Goal: Check status

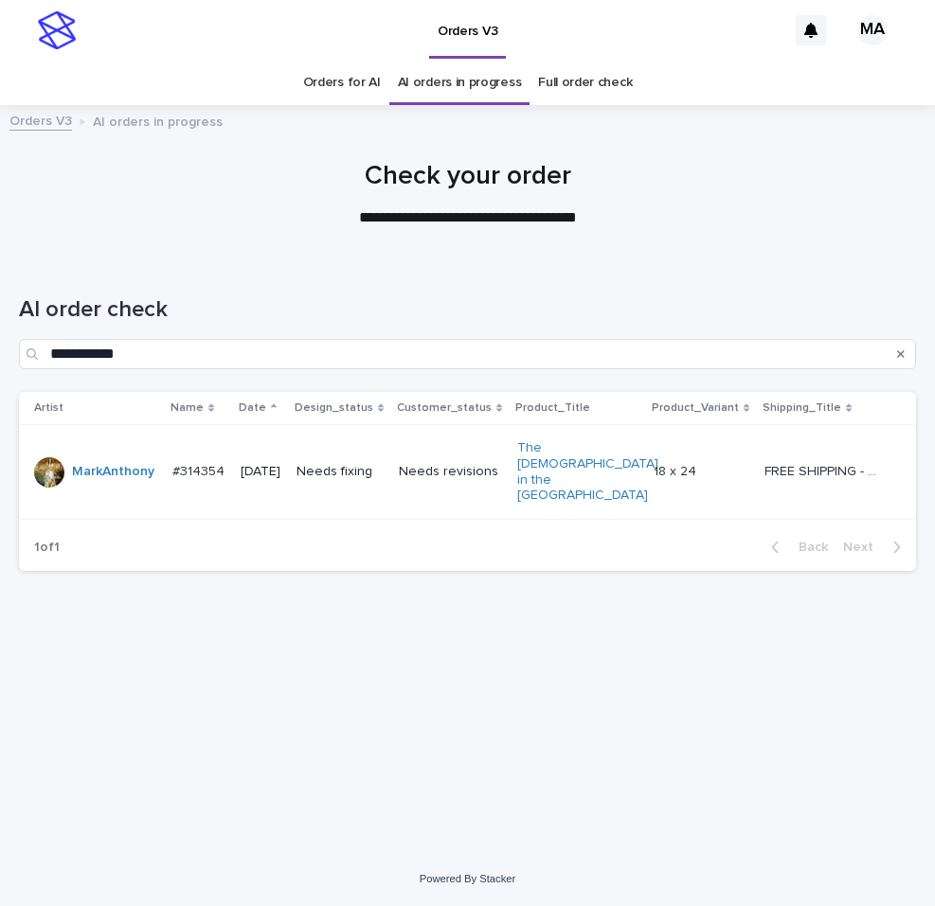
click at [726, 464] on p at bounding box center [702, 472] width 96 height 16
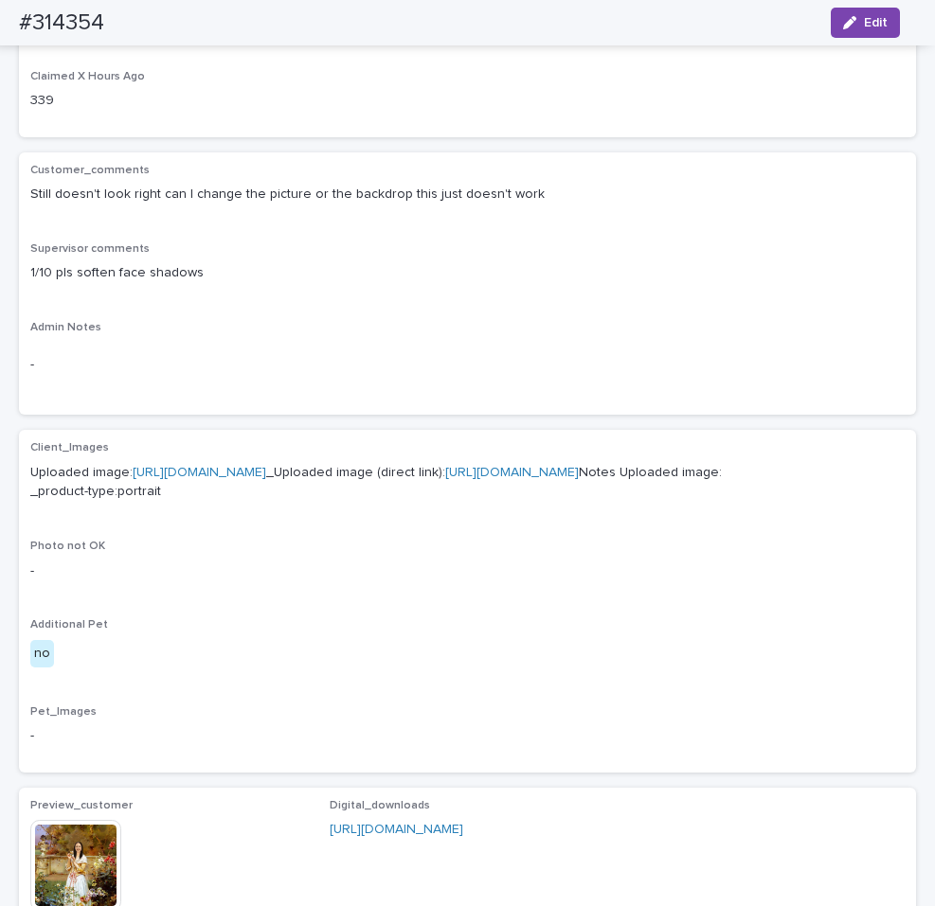
scroll to position [636, 0]
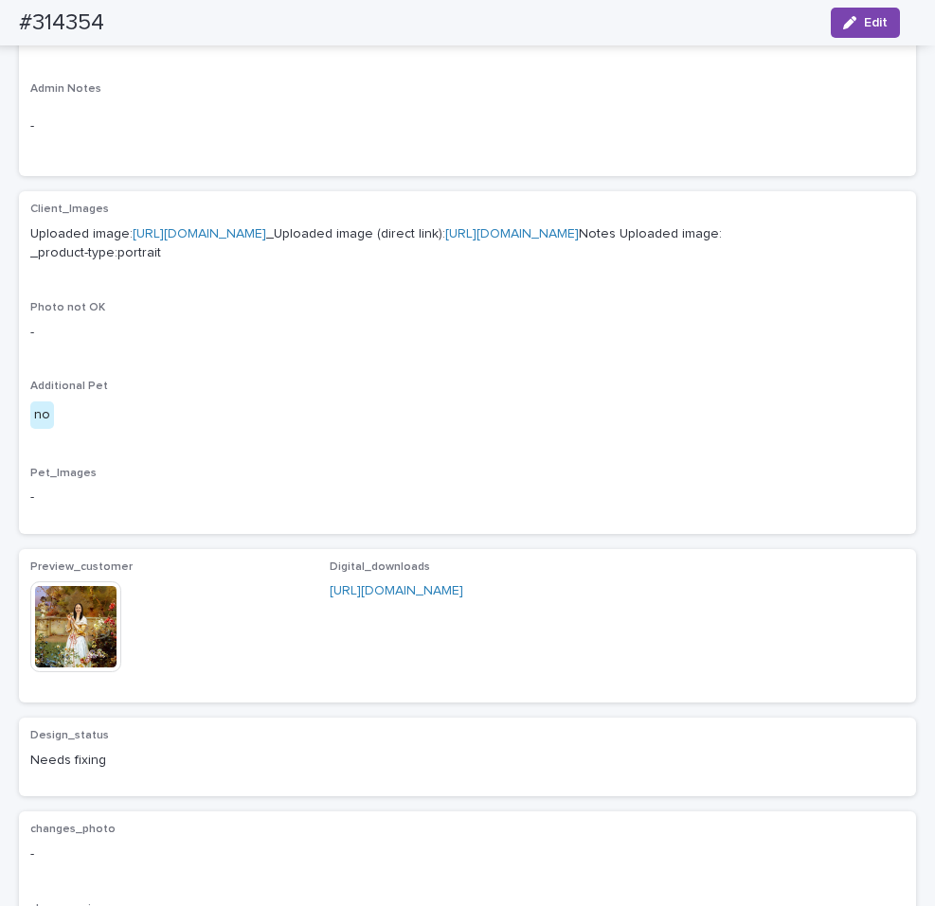
click at [52, 672] on img at bounding box center [75, 627] width 91 height 91
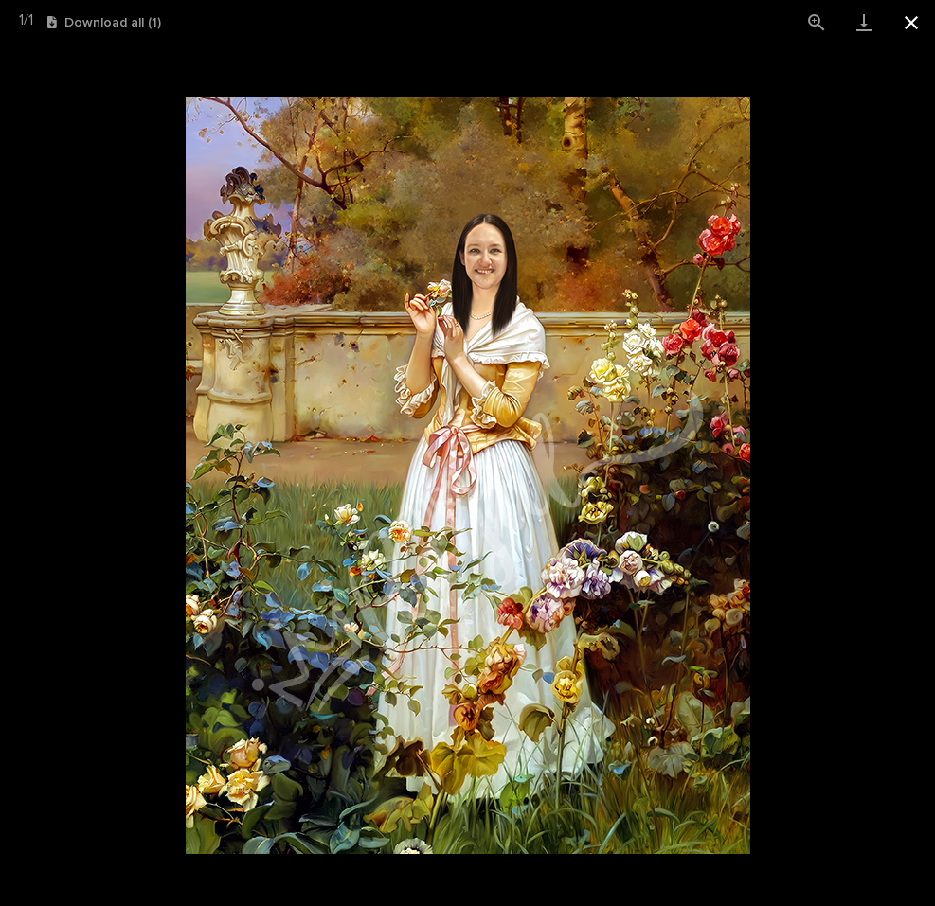
click at [911, 27] on button "Close gallery" at bounding box center [910, 22] width 47 height 45
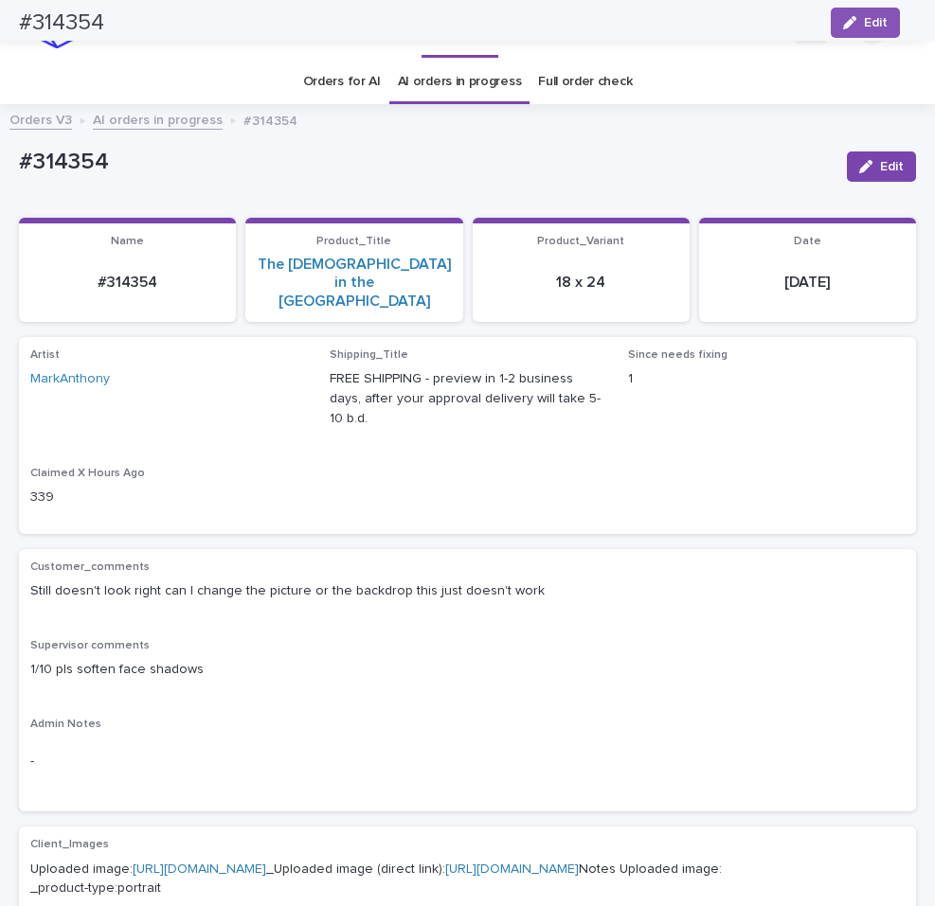
scroll to position [0, 0]
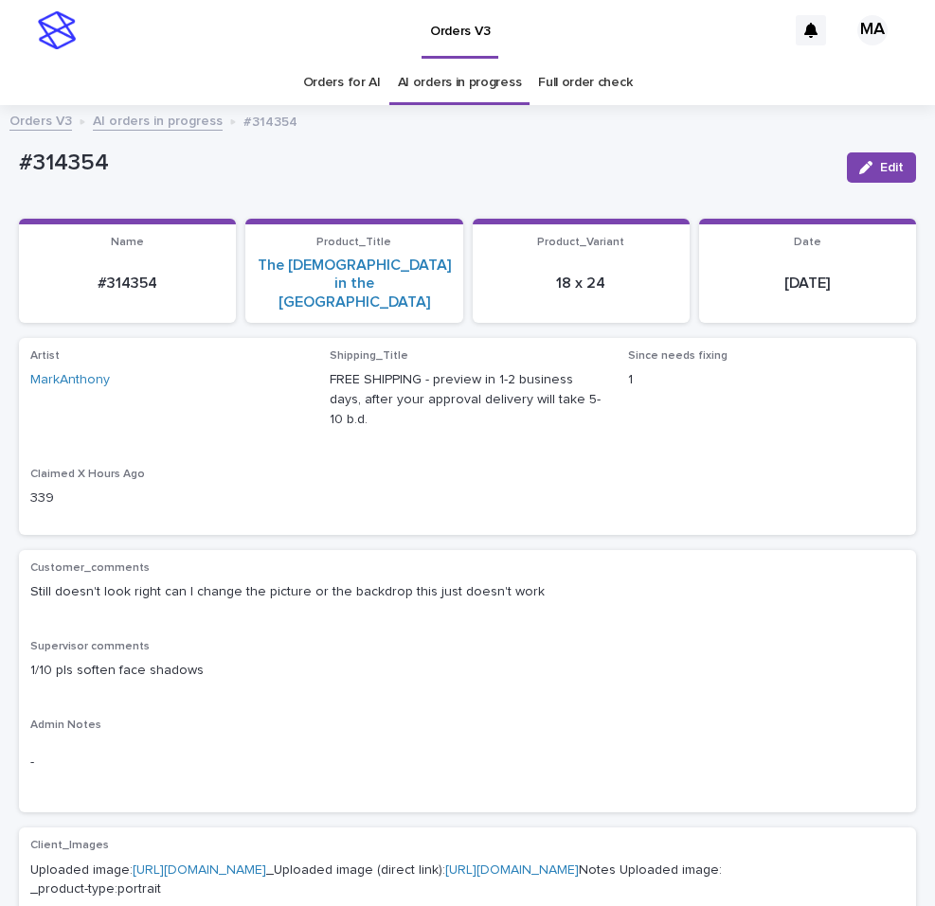
click at [542, 79] on link "Full order check" at bounding box center [585, 83] width 94 height 45
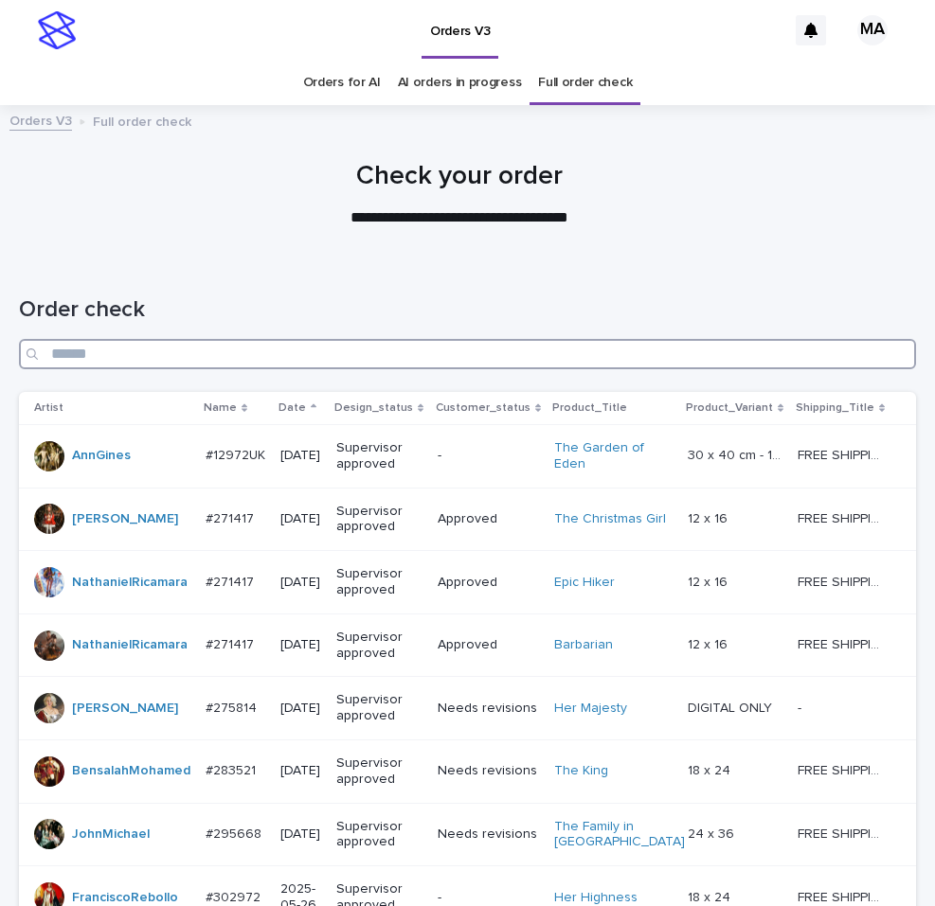
click at [450, 350] on input "Search" at bounding box center [467, 354] width 897 height 30
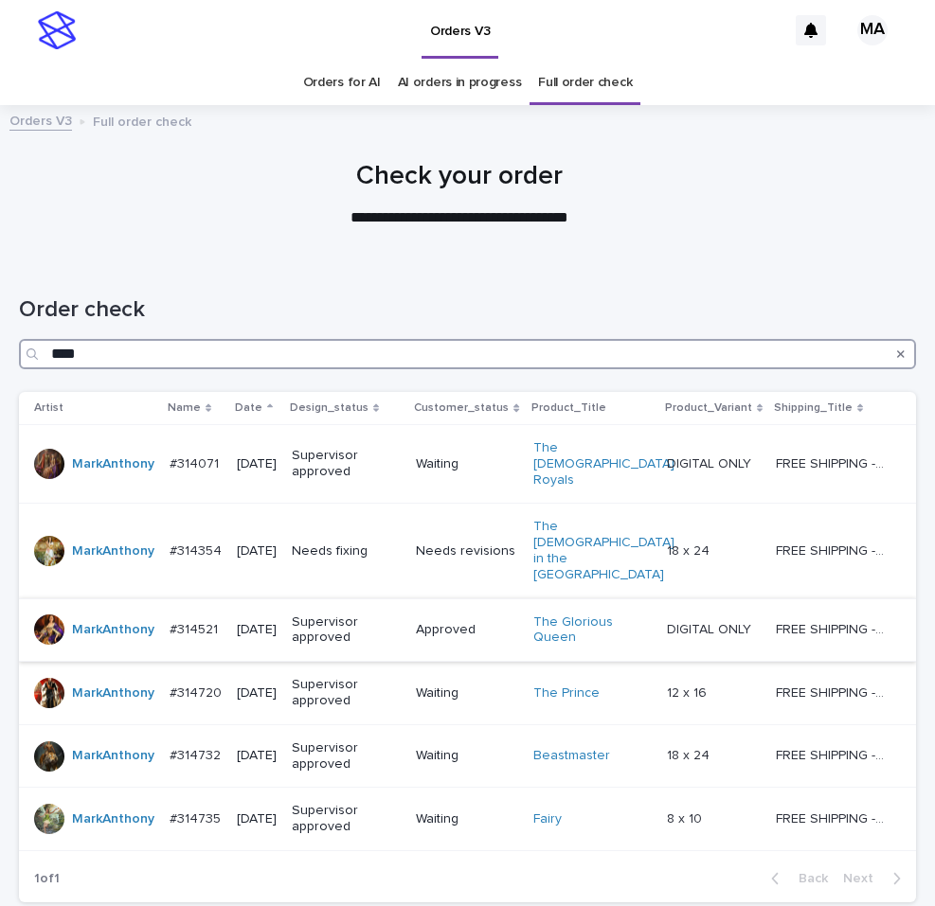
type input "****"
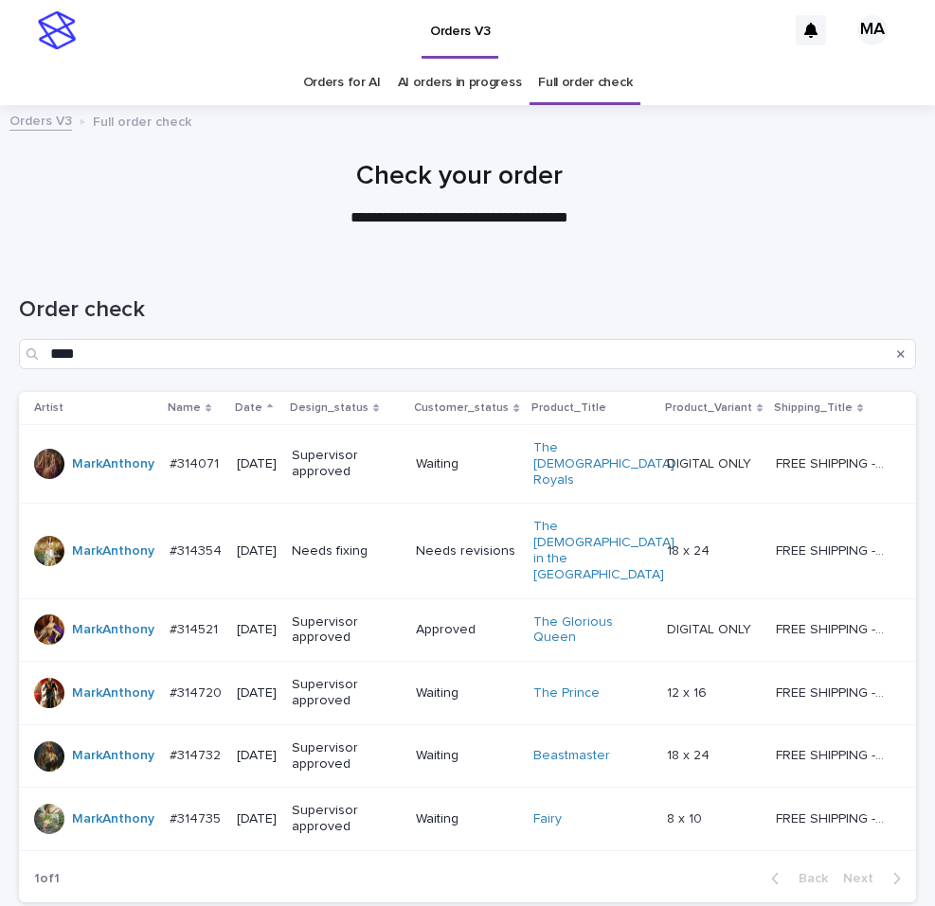
click at [715, 619] on p "DIGITAL ONLY" at bounding box center [711, 629] width 88 height 20
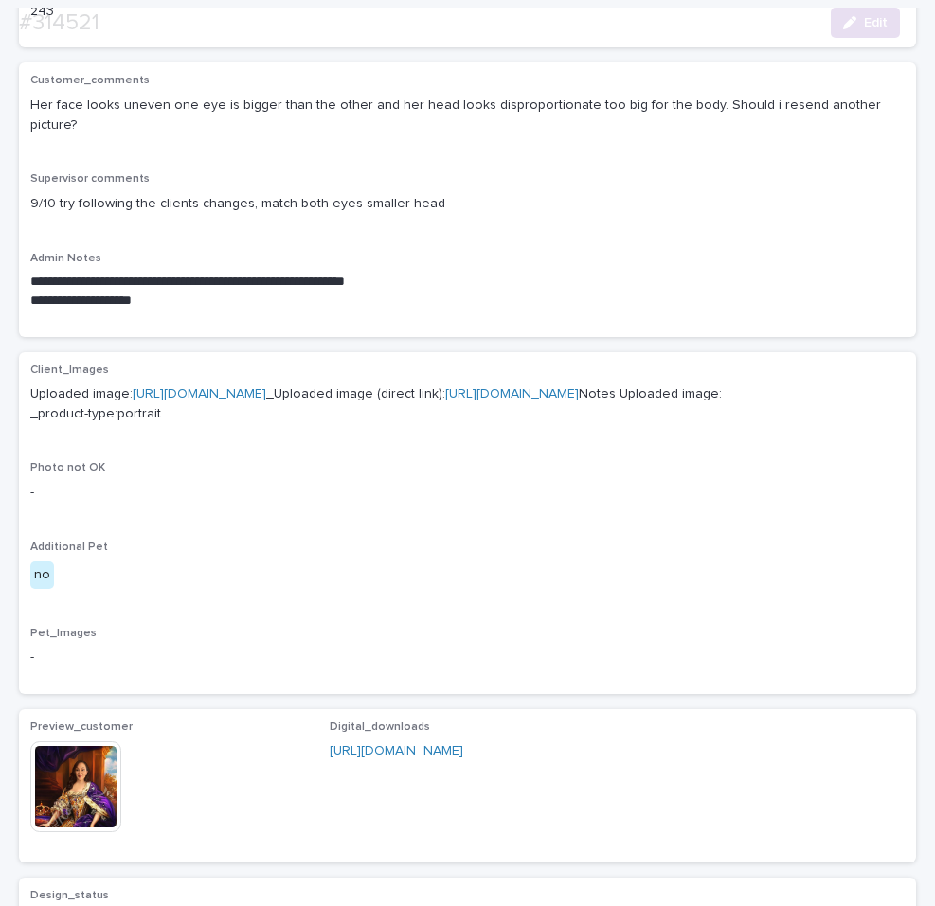
scroll to position [477, 0]
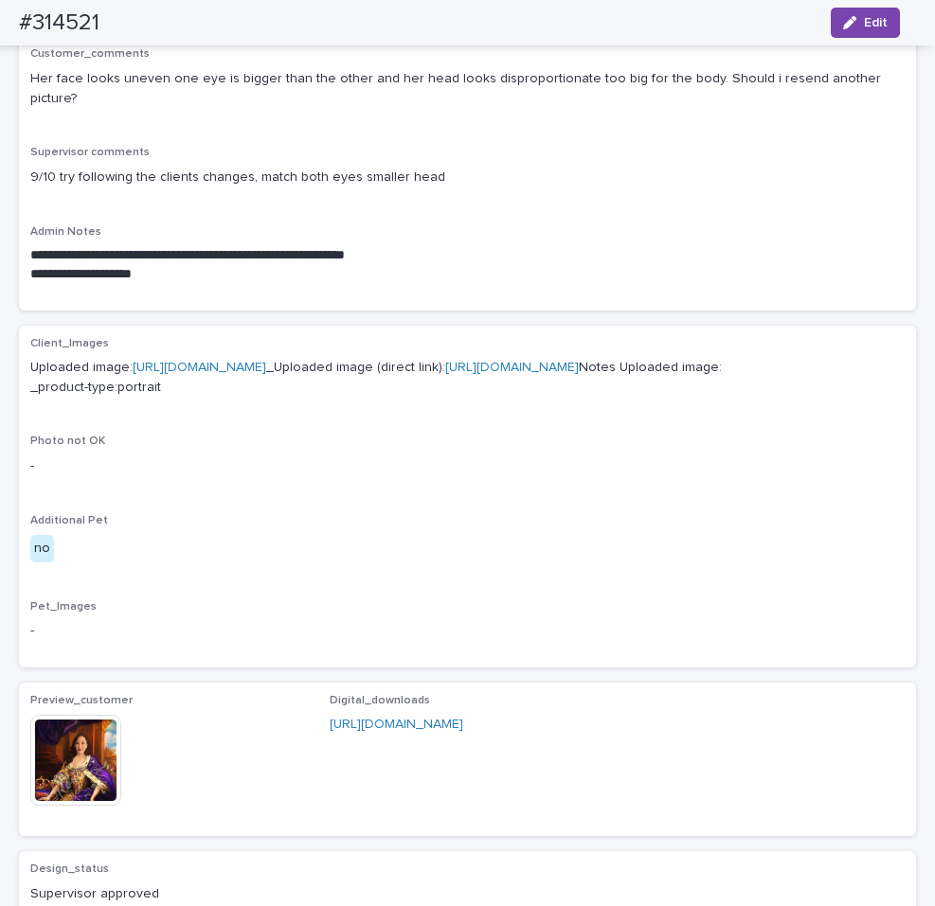
click at [104, 801] on img at bounding box center [75, 760] width 91 height 91
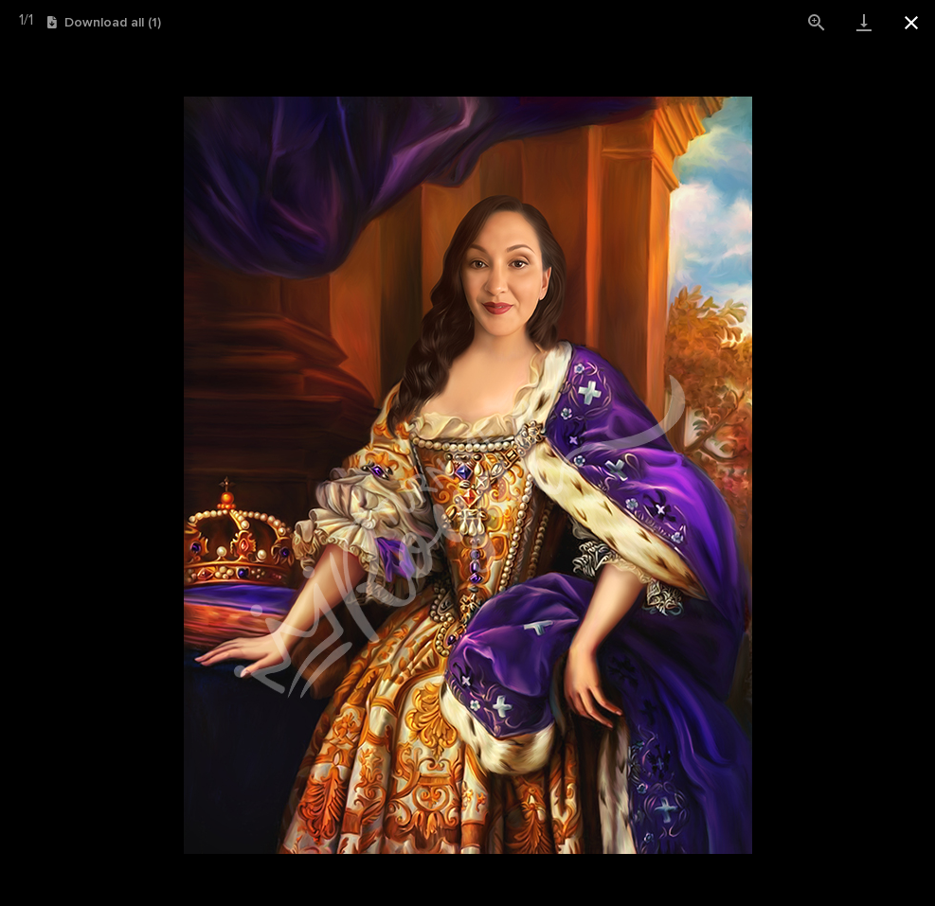
click at [905, 30] on button "Close gallery" at bounding box center [910, 22] width 47 height 45
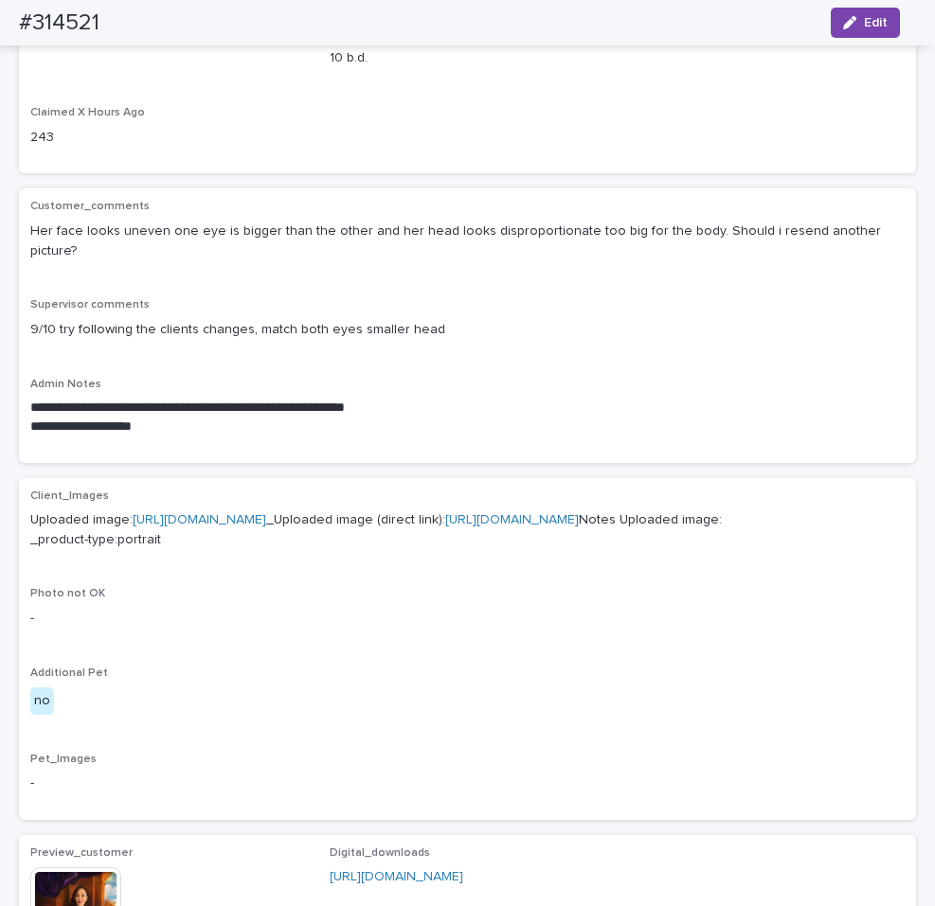
scroll to position [0, 0]
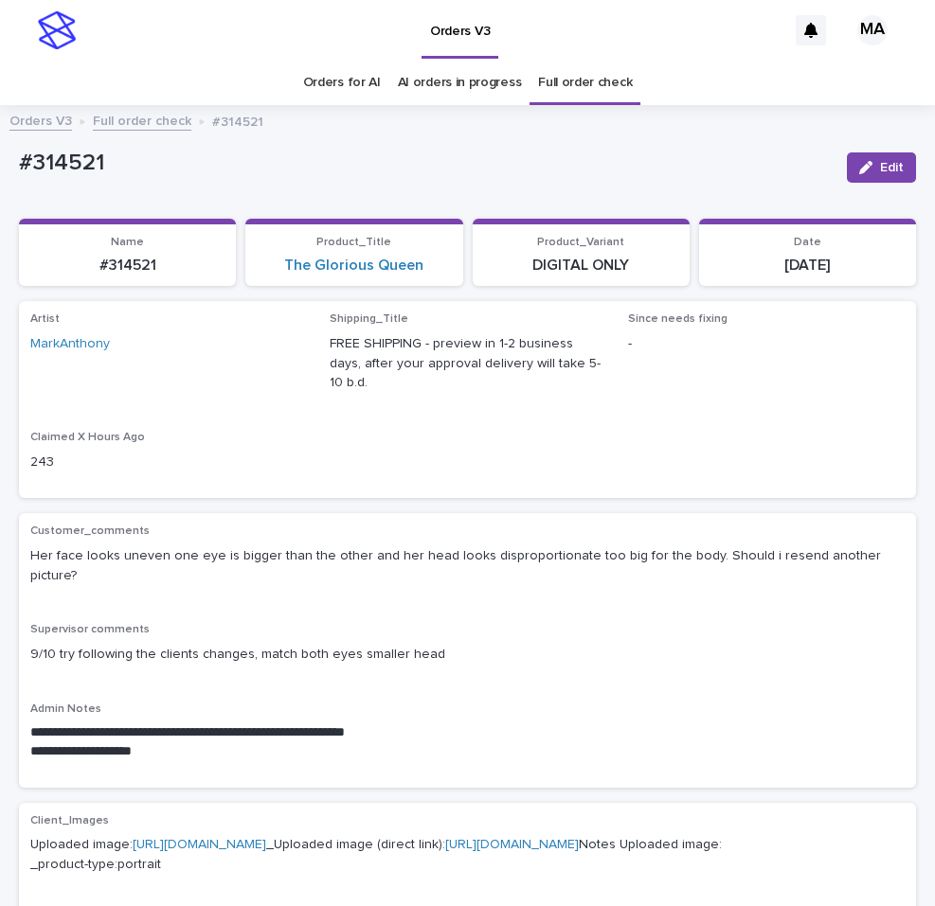
click at [147, 130] on link "Full order check" at bounding box center [142, 120] width 99 height 22
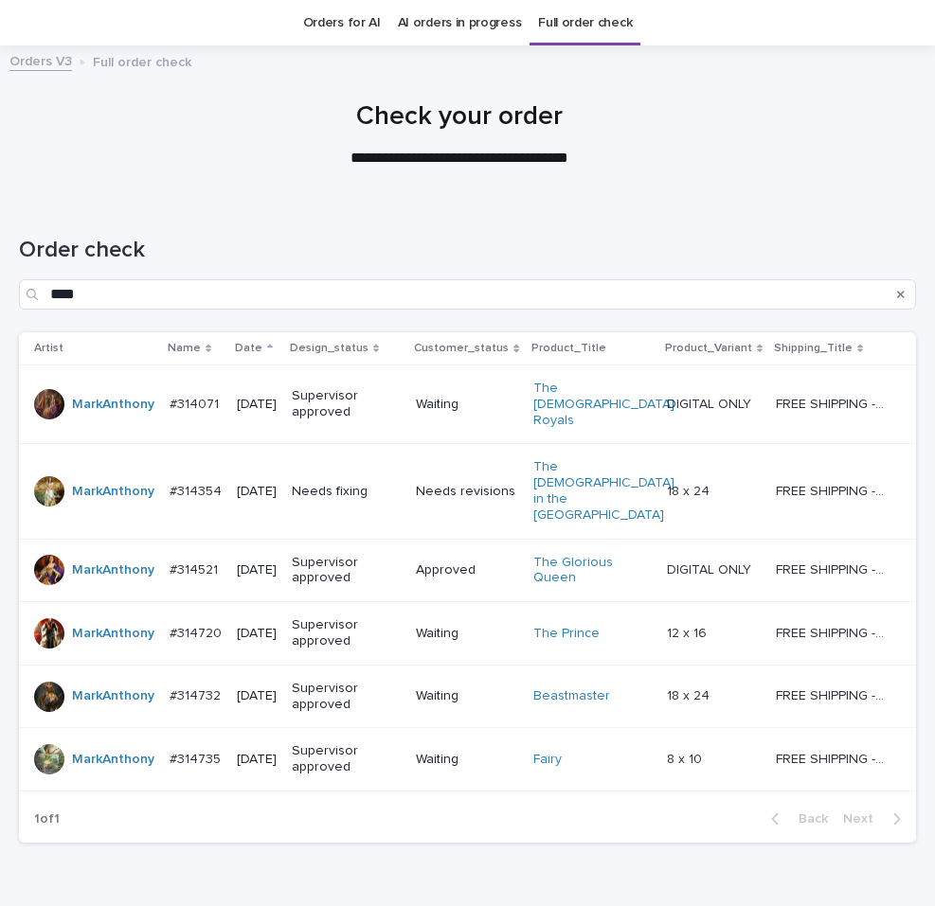
scroll to position [61, 0]
click at [643, 688] on div "Beastmaster" at bounding box center [592, 696] width 118 height 16
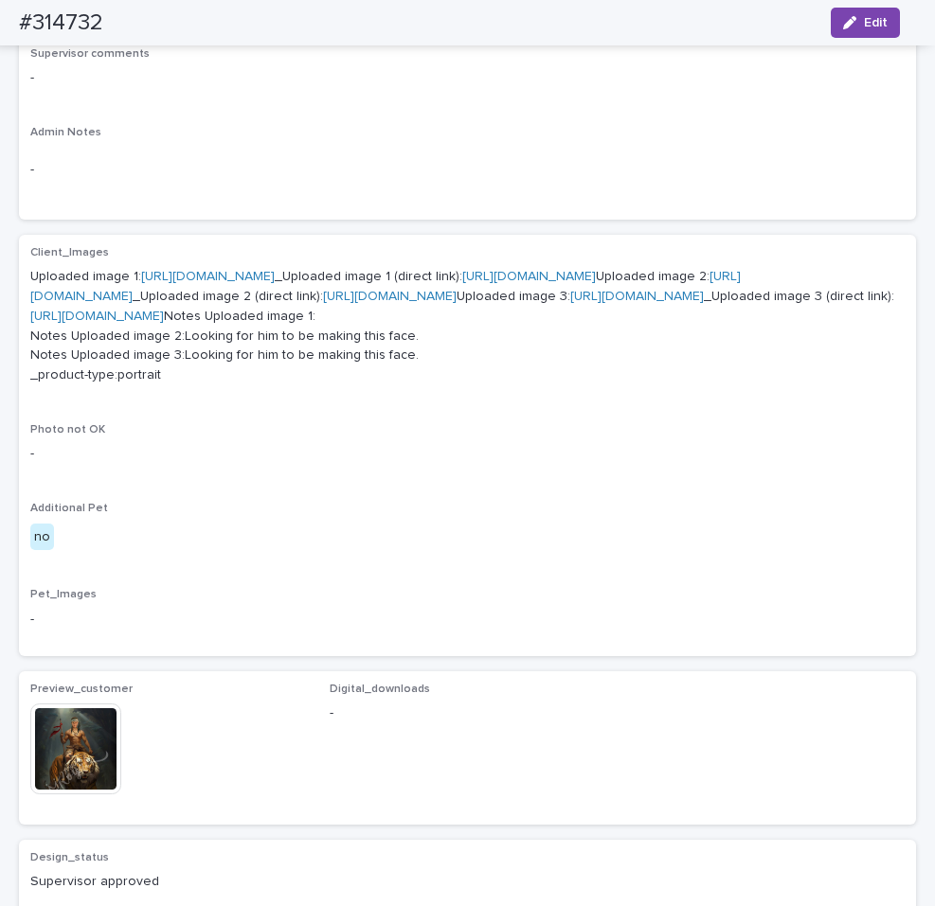
scroll to position [875, 0]
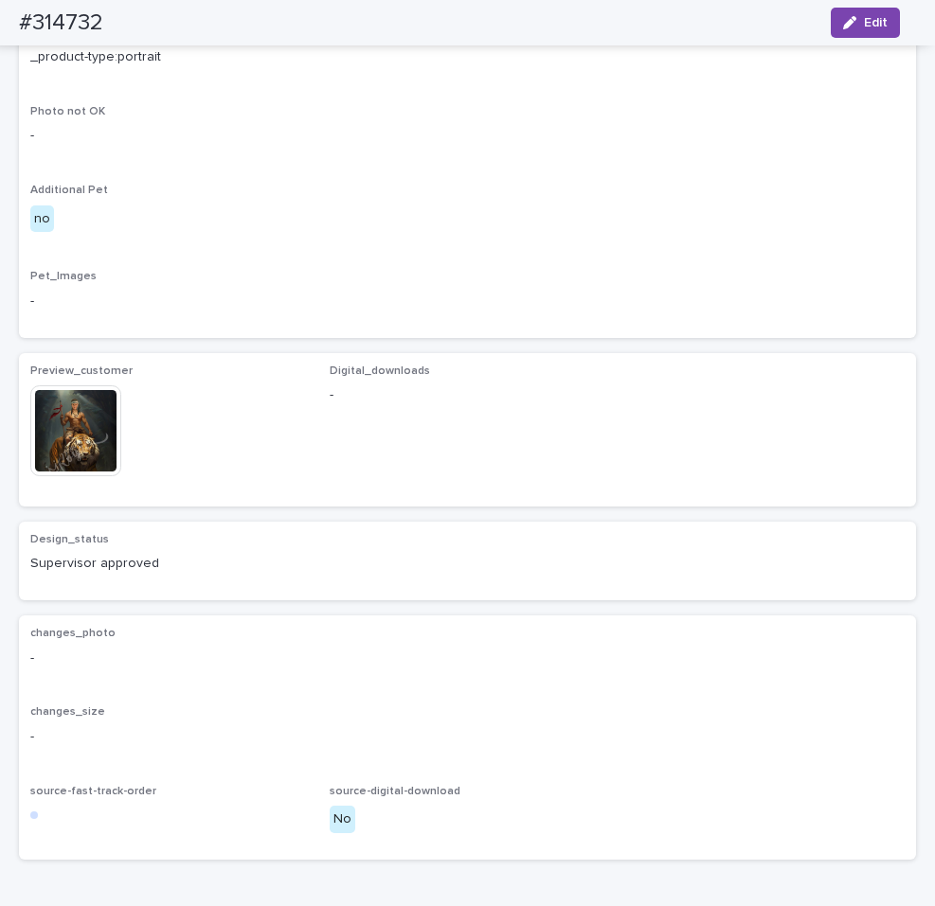
click at [71, 476] on img at bounding box center [75, 430] width 91 height 91
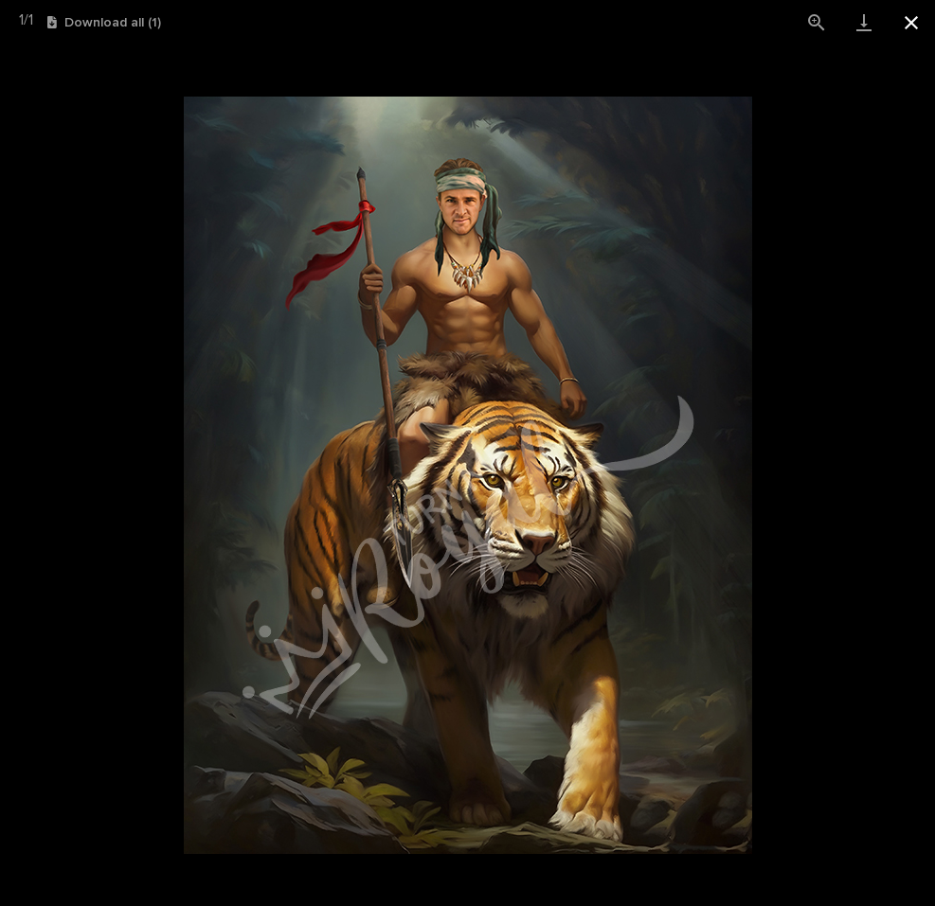
click at [911, 24] on button "Close gallery" at bounding box center [910, 22] width 47 height 45
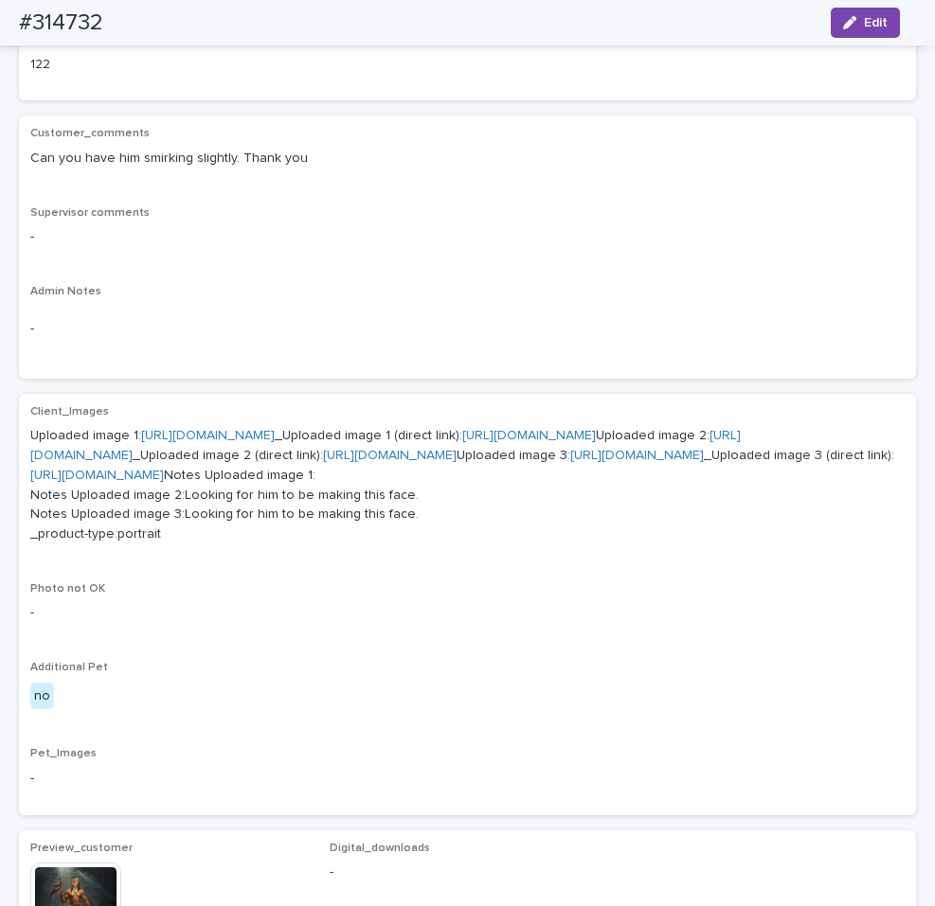
scroll to position [0, 0]
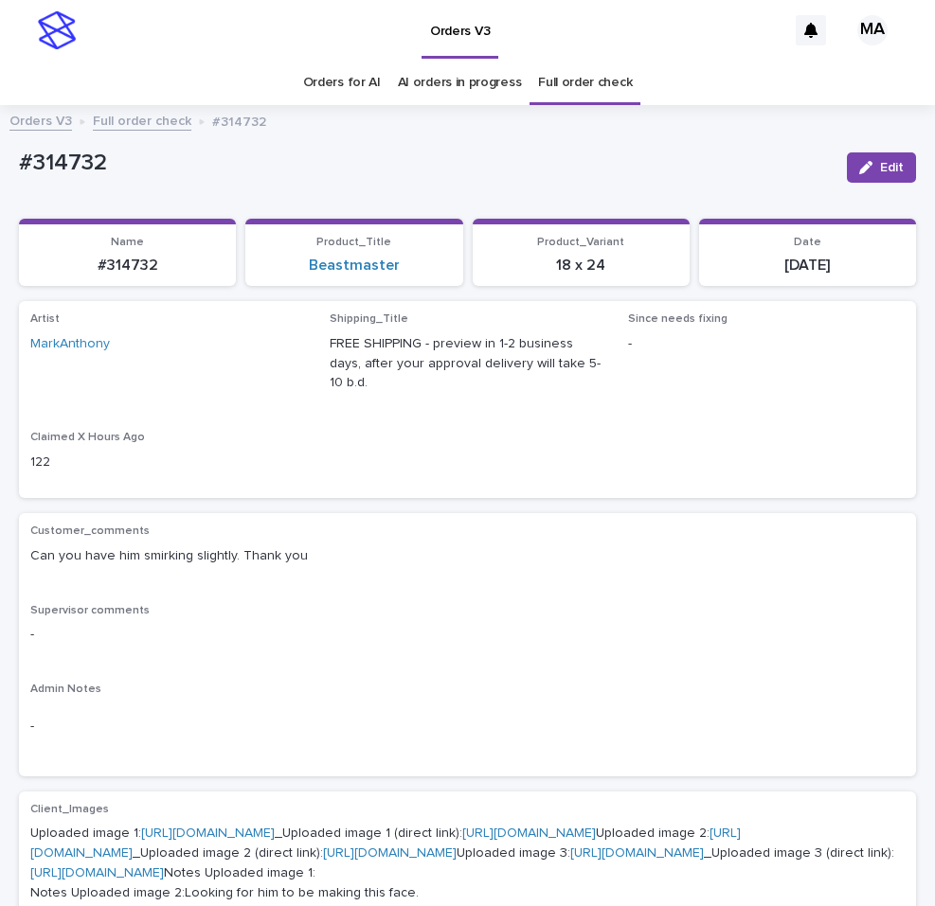
click at [119, 117] on link "Full order check" at bounding box center [142, 120] width 99 height 22
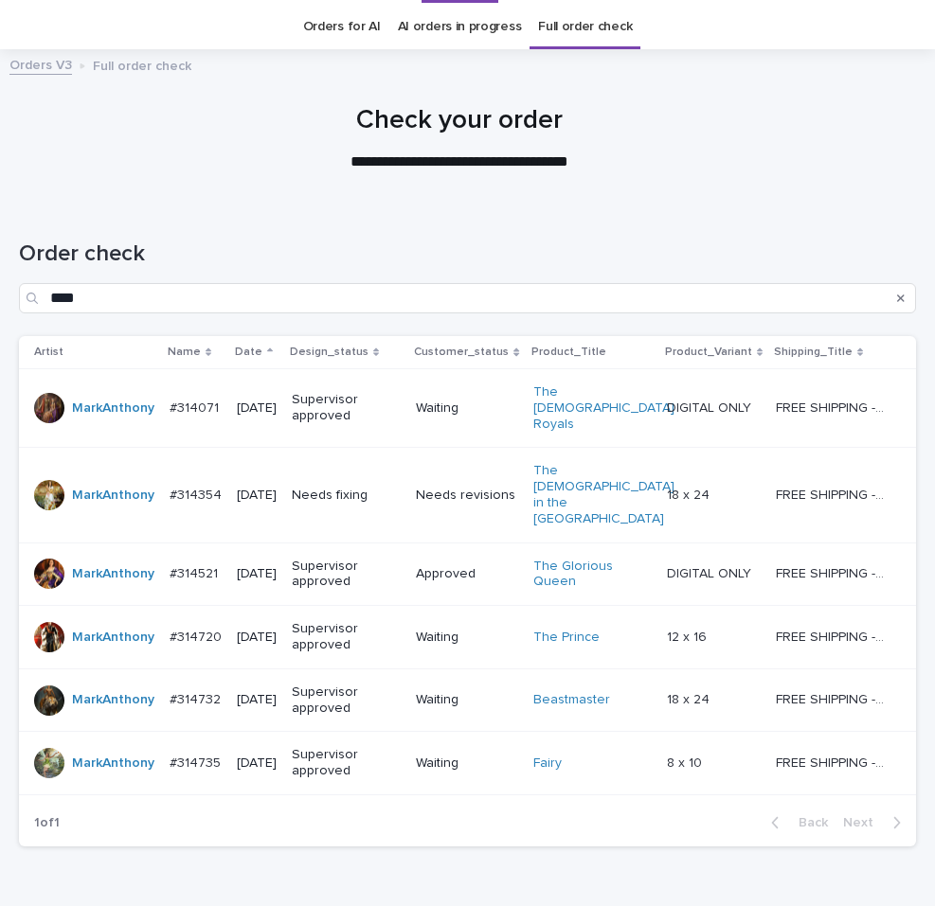
scroll to position [61, 0]
